Goal: Task Accomplishment & Management: Manage account settings

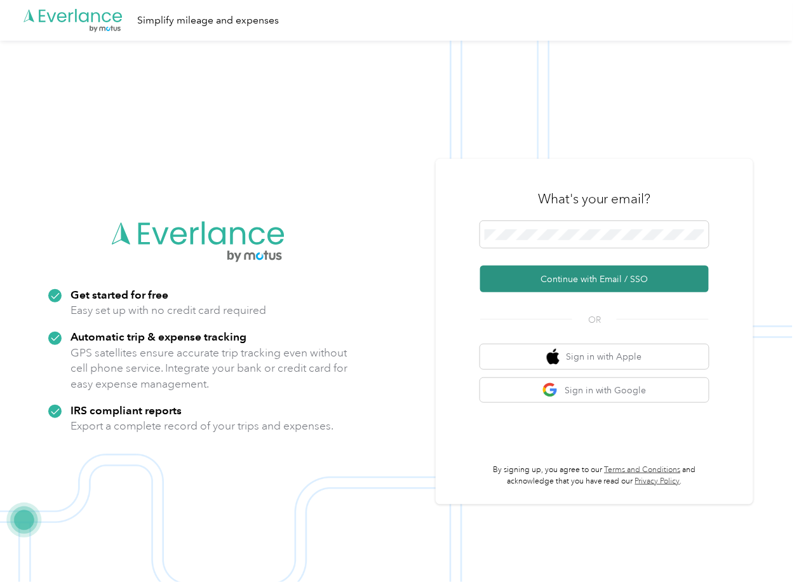
click at [522, 283] on button "Continue with Email / SSO" at bounding box center [594, 279] width 229 height 27
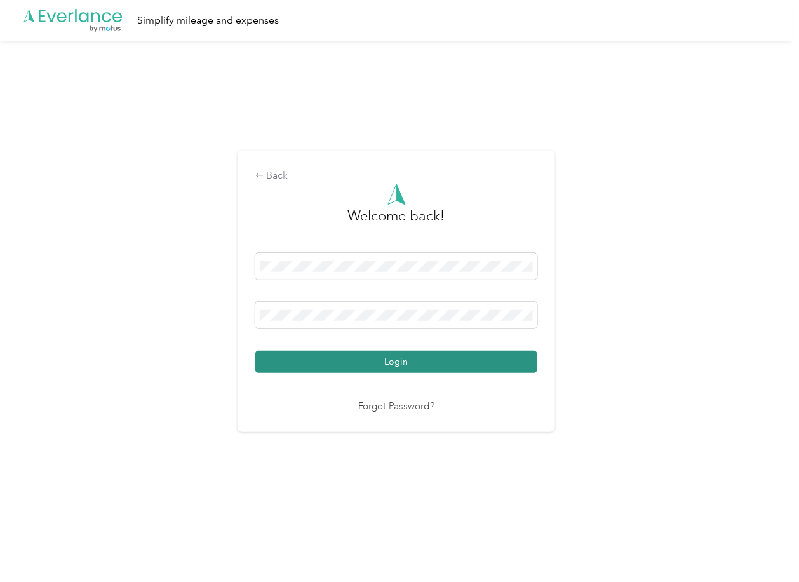
click at [302, 353] on button "Login" at bounding box center [396, 362] width 282 height 22
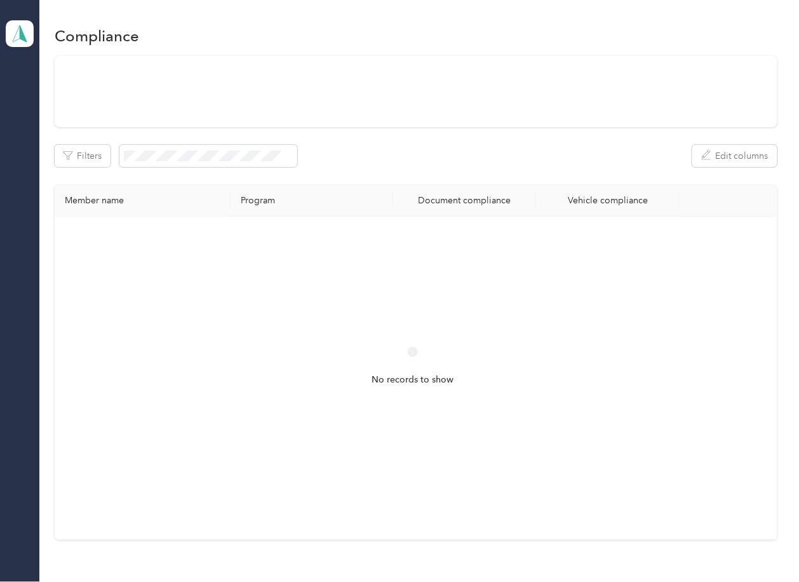
click at [513, 161] on div "Filters Edit columns" at bounding box center [416, 156] width 722 height 22
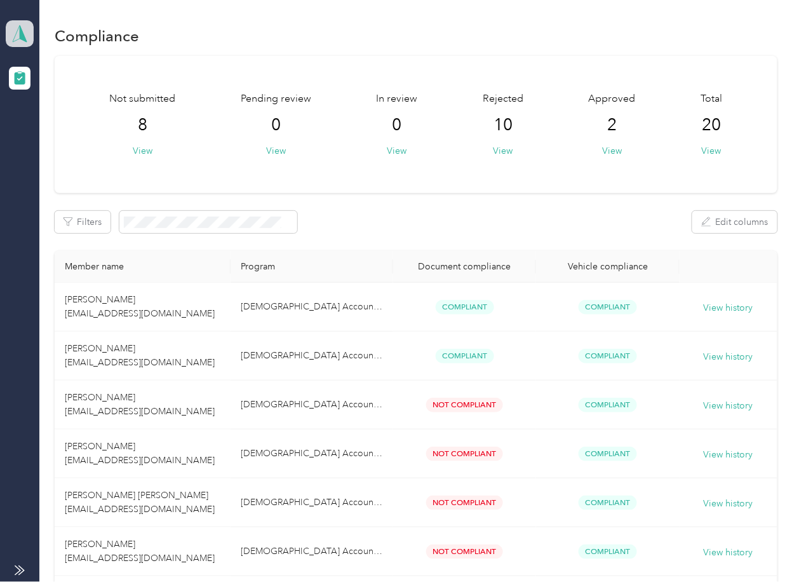
click at [21, 28] on polygon at bounding box center [23, 33] width 7 height 17
click at [64, 133] on div "Log out" at bounding box center [41, 132] width 49 height 13
